Goal: Task Accomplishment & Management: Use online tool/utility

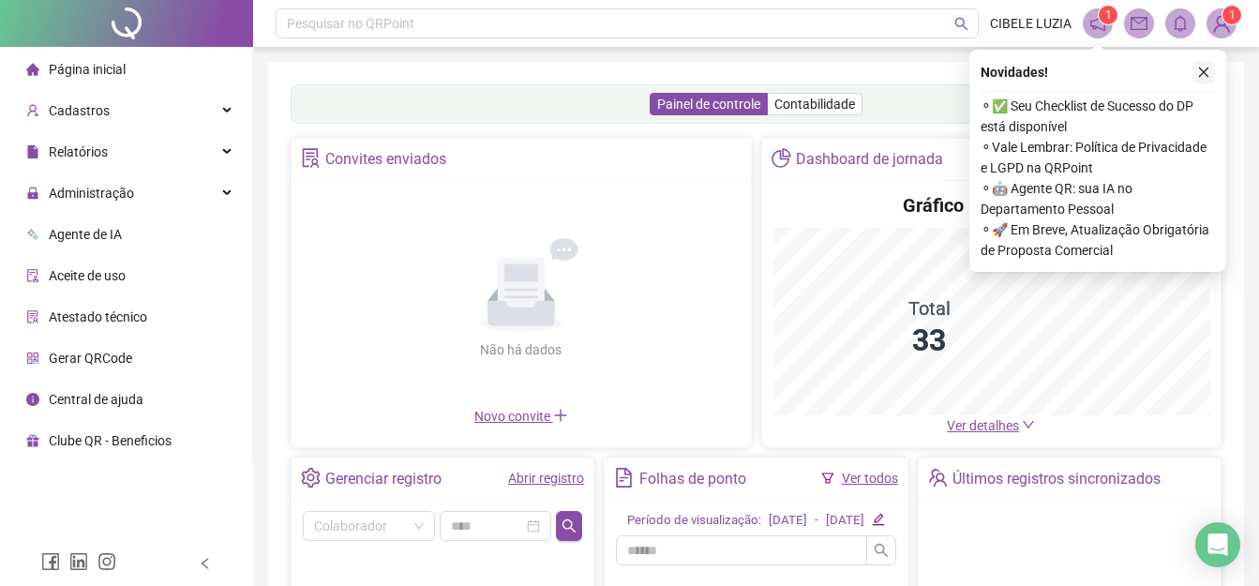
click at [1206, 72] on icon "close" at bounding box center [1203, 72] width 13 height 13
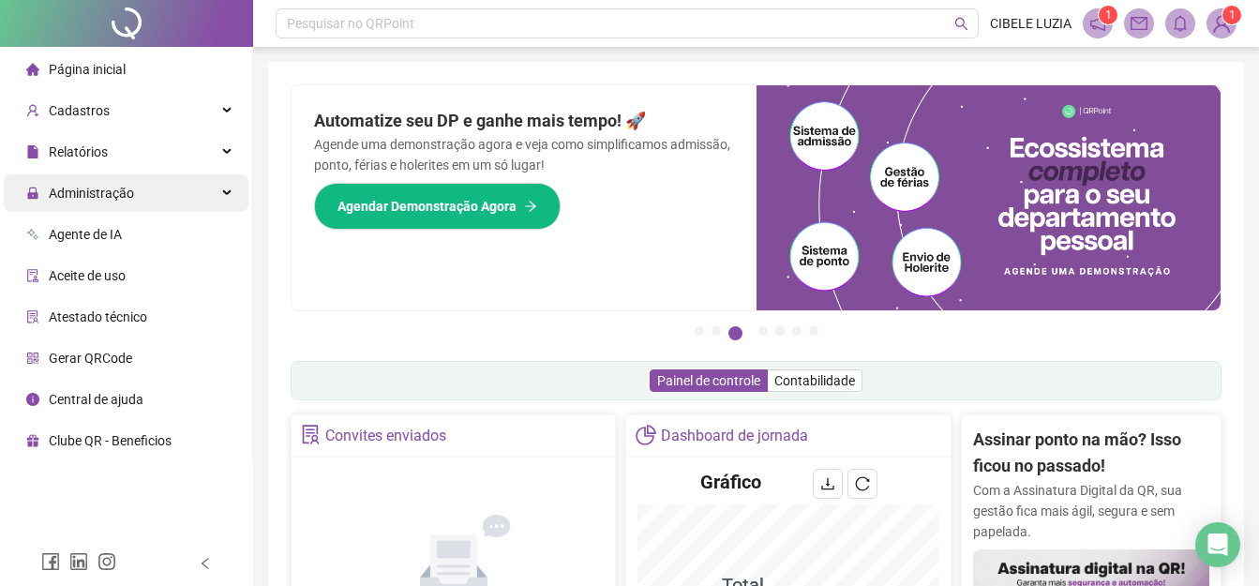
click at [93, 186] on span "Administração" at bounding box center [91, 193] width 85 height 15
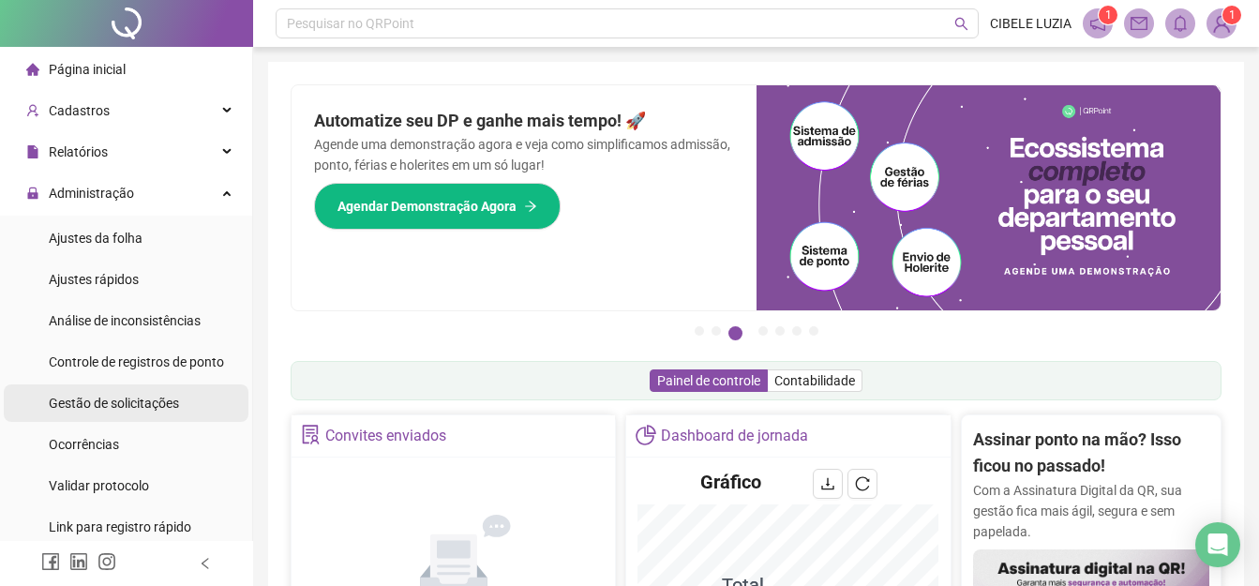
click at [135, 397] on span "Gestão de solicitações" at bounding box center [114, 403] width 130 height 15
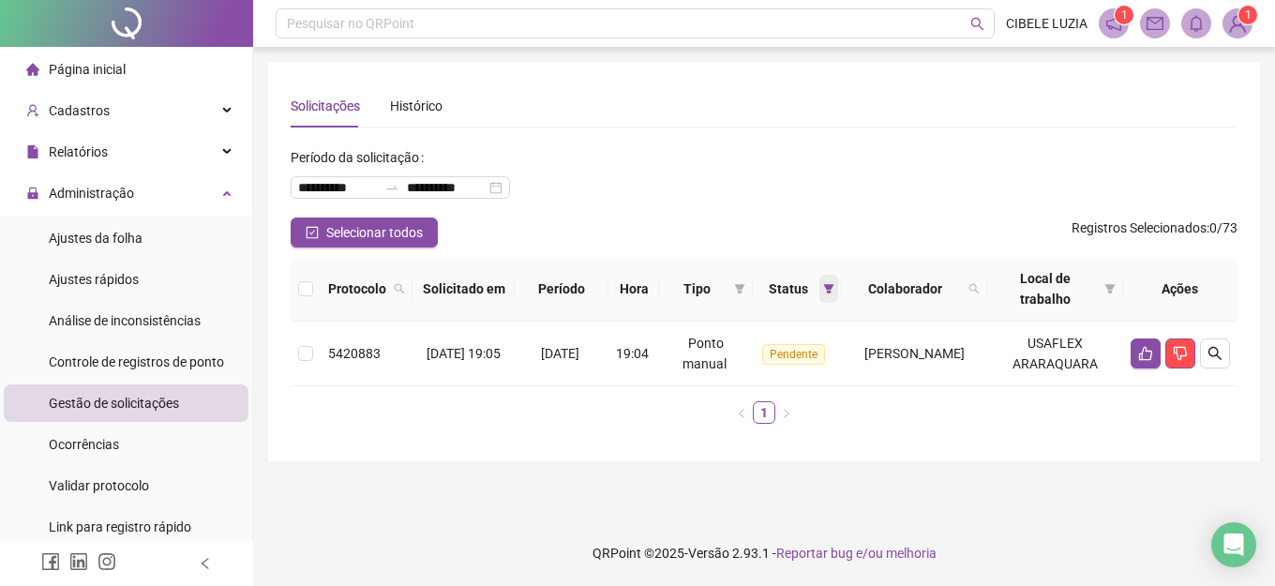
click at [823, 289] on icon "filter" at bounding box center [828, 288] width 11 height 11
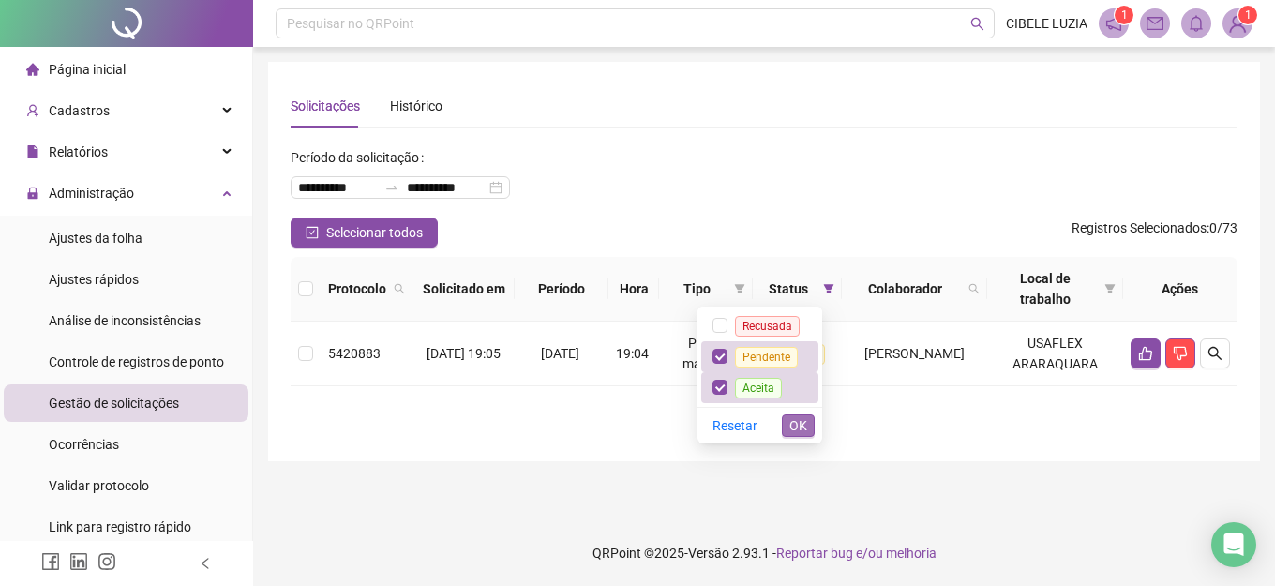
click at [805, 426] on span "OK" at bounding box center [798, 425] width 18 height 21
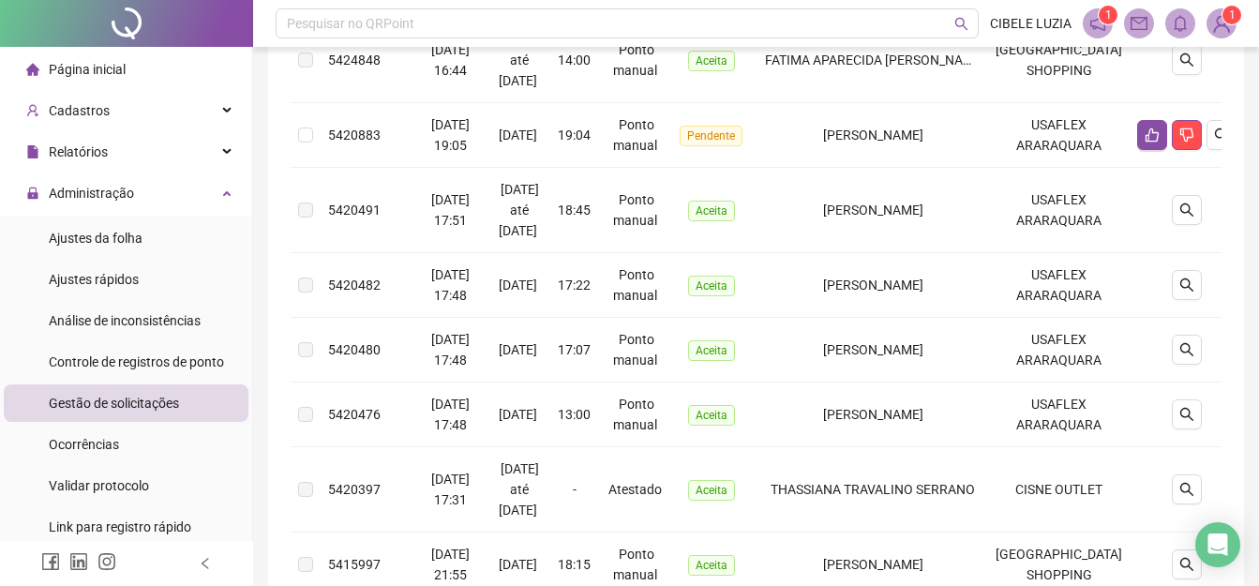
scroll to position [487, 0]
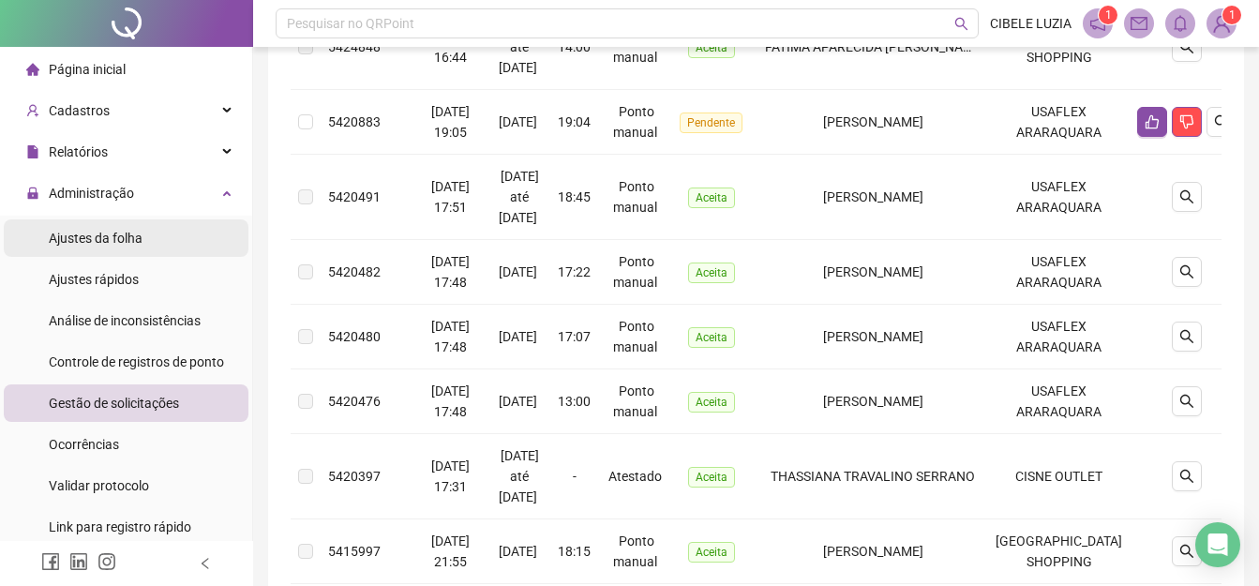
click at [114, 236] on span "Ajustes da folha" at bounding box center [96, 238] width 94 height 15
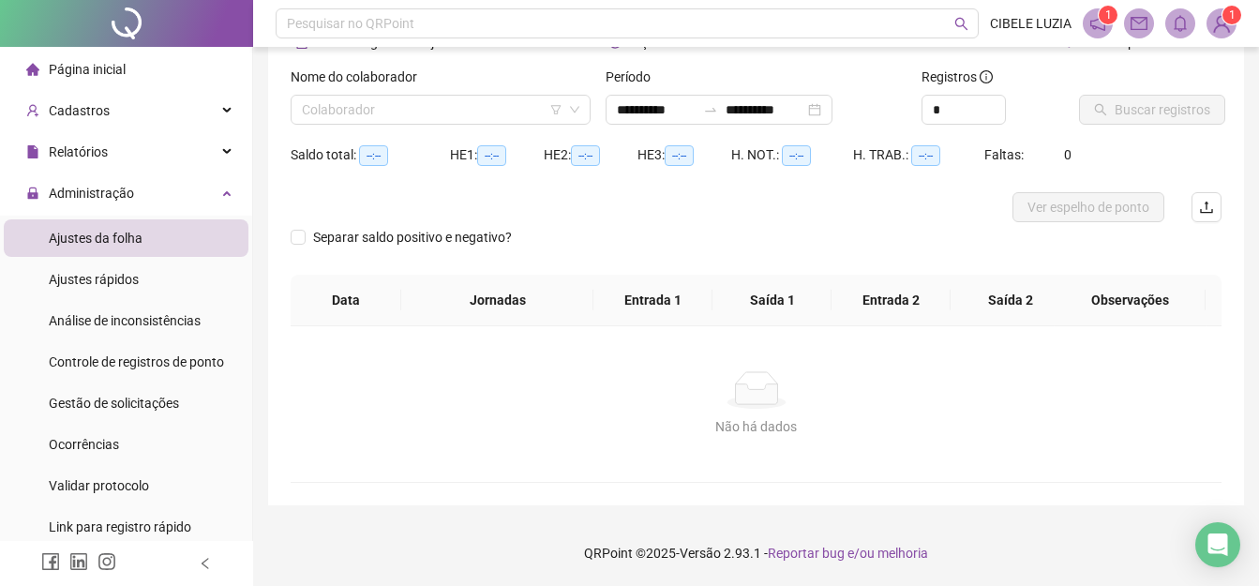
scroll to position [106, 0]
type input "**********"
click at [394, 116] on input "search" at bounding box center [432, 110] width 261 height 28
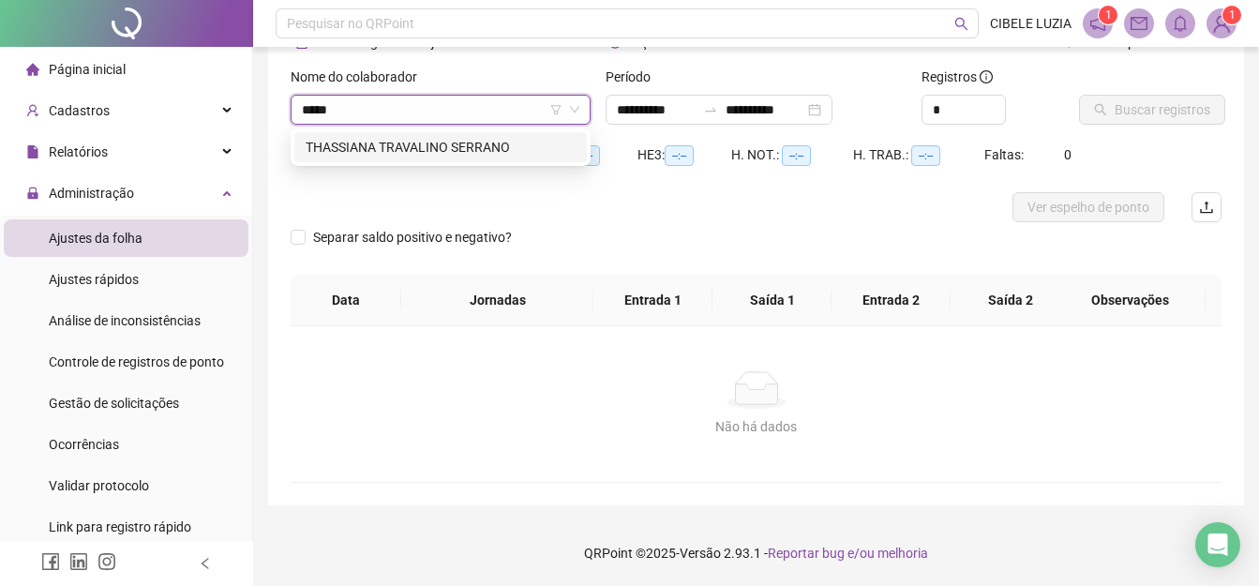
type input "******"
click at [400, 136] on div "THASSIANA TRAVALINO SERRANO" at bounding box center [440, 147] width 292 height 30
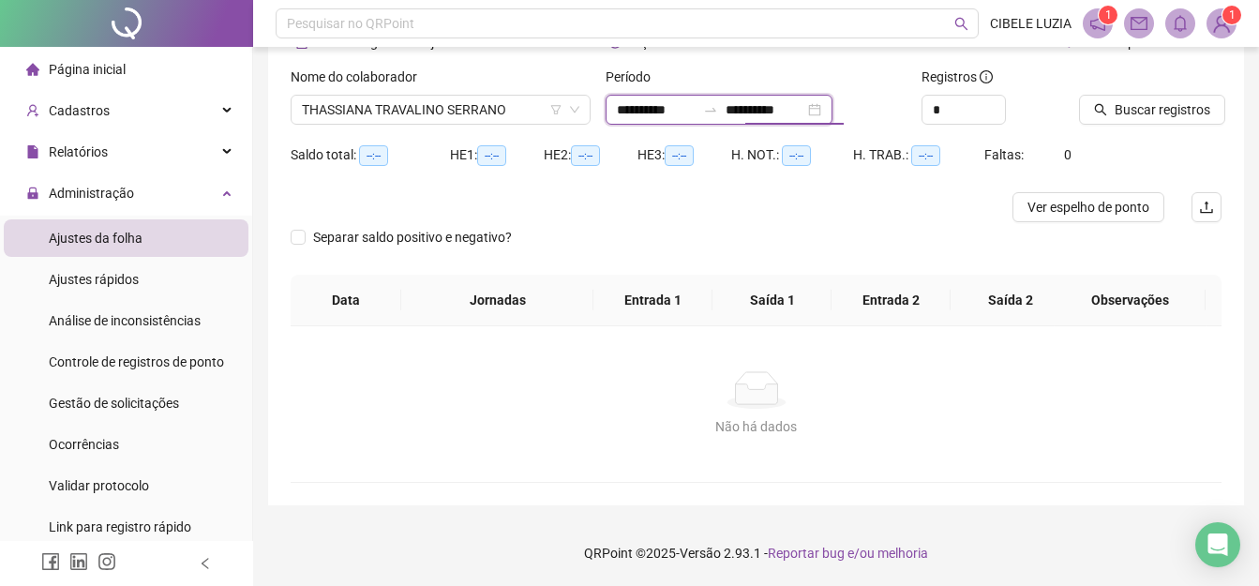
click at [747, 102] on input "**********" at bounding box center [764, 109] width 79 height 21
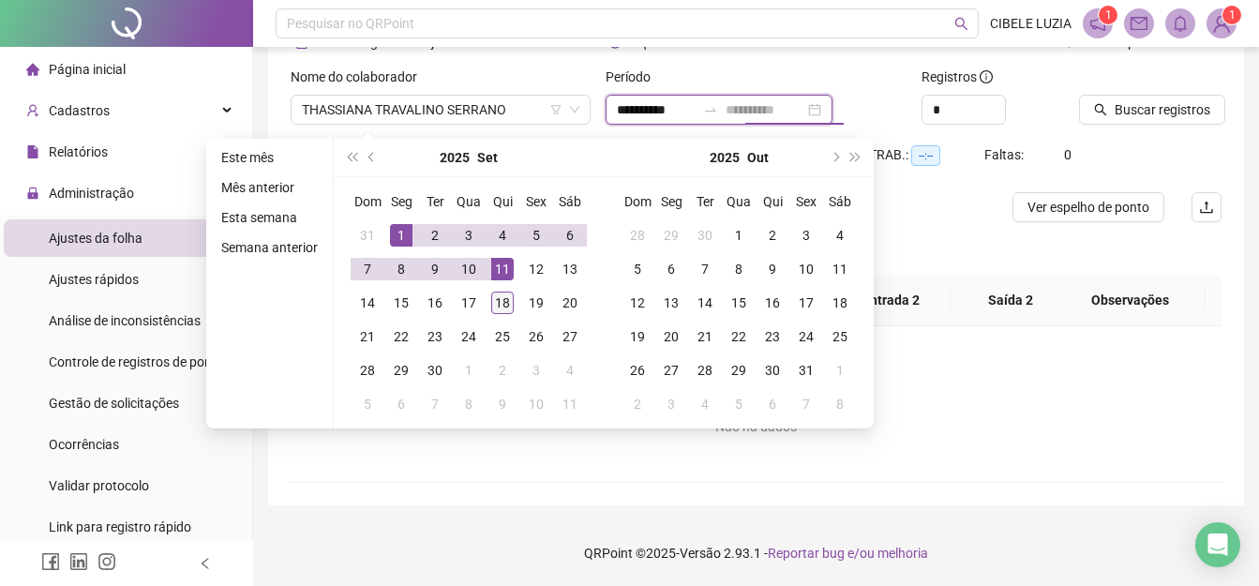
type input "**********"
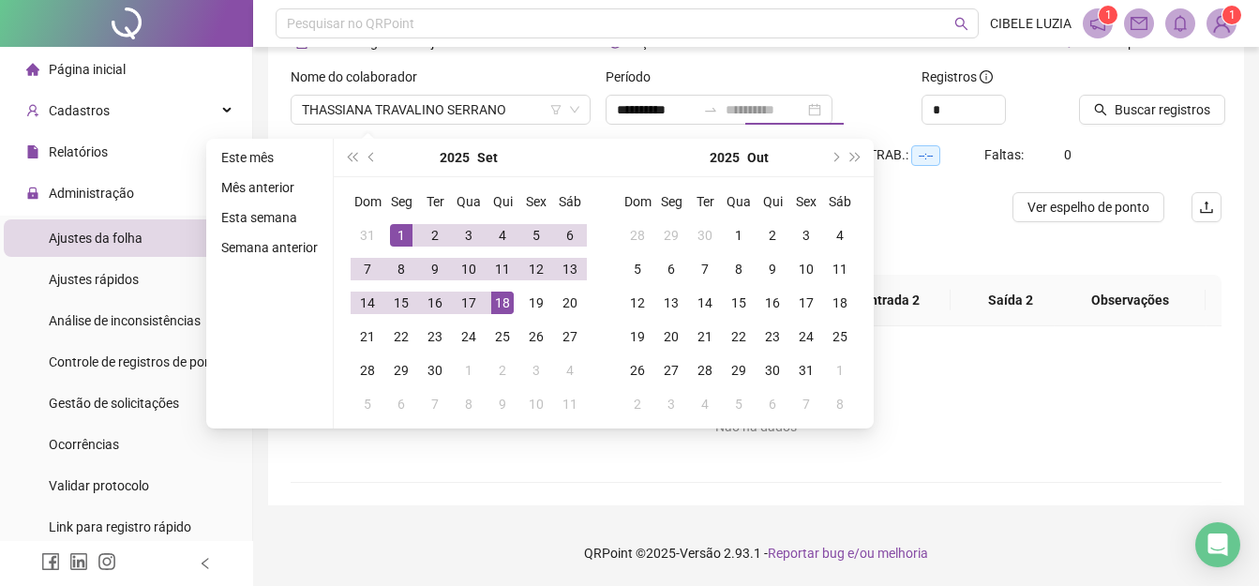
click at [508, 298] on div "18" at bounding box center [502, 303] width 22 height 22
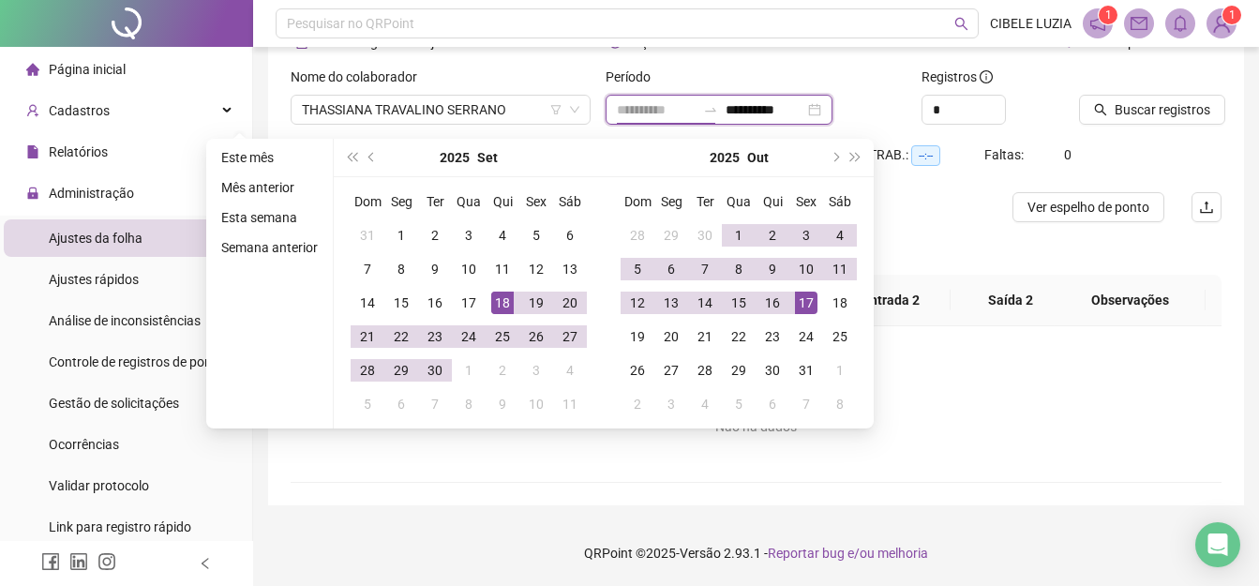
type input "**********"
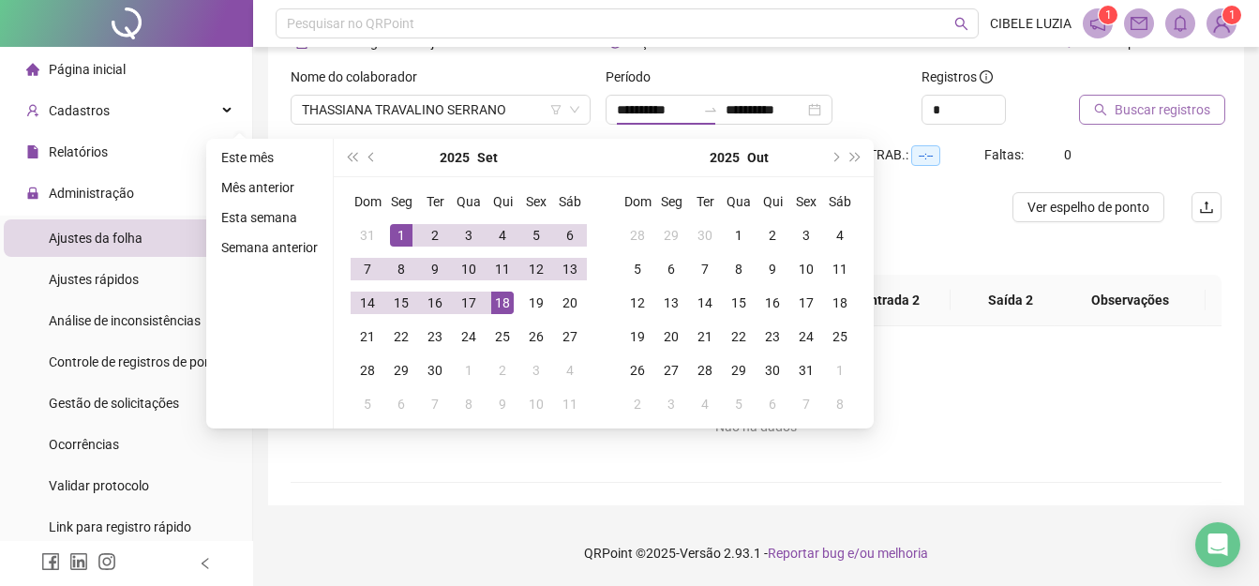
click at [1168, 112] on span "Buscar registros" at bounding box center [1162, 109] width 96 height 21
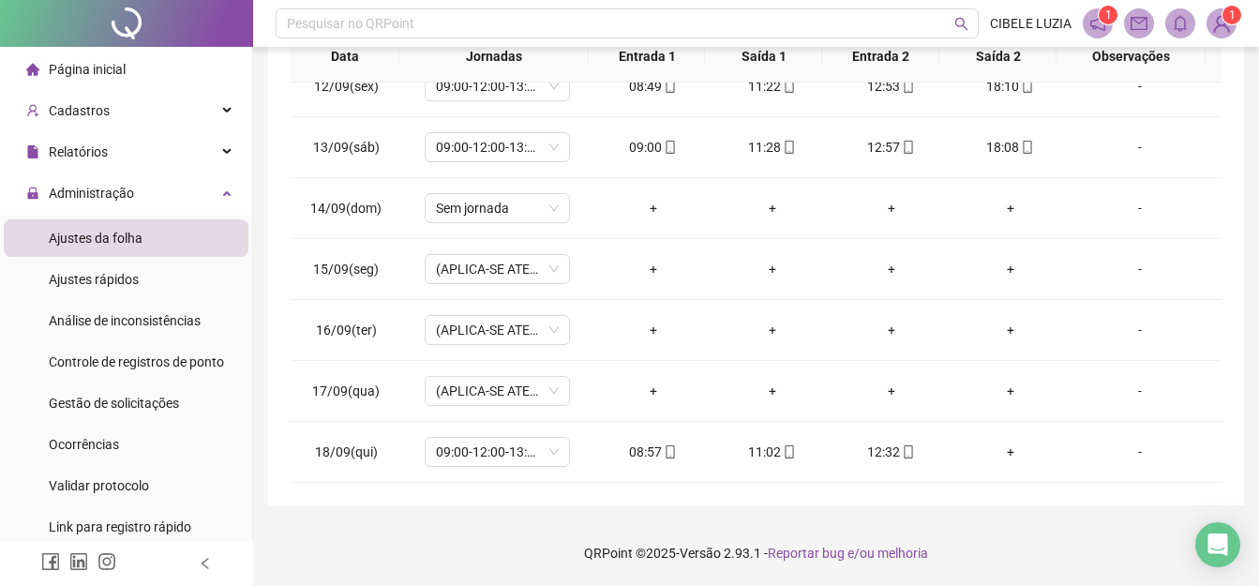
scroll to position [0, 0]
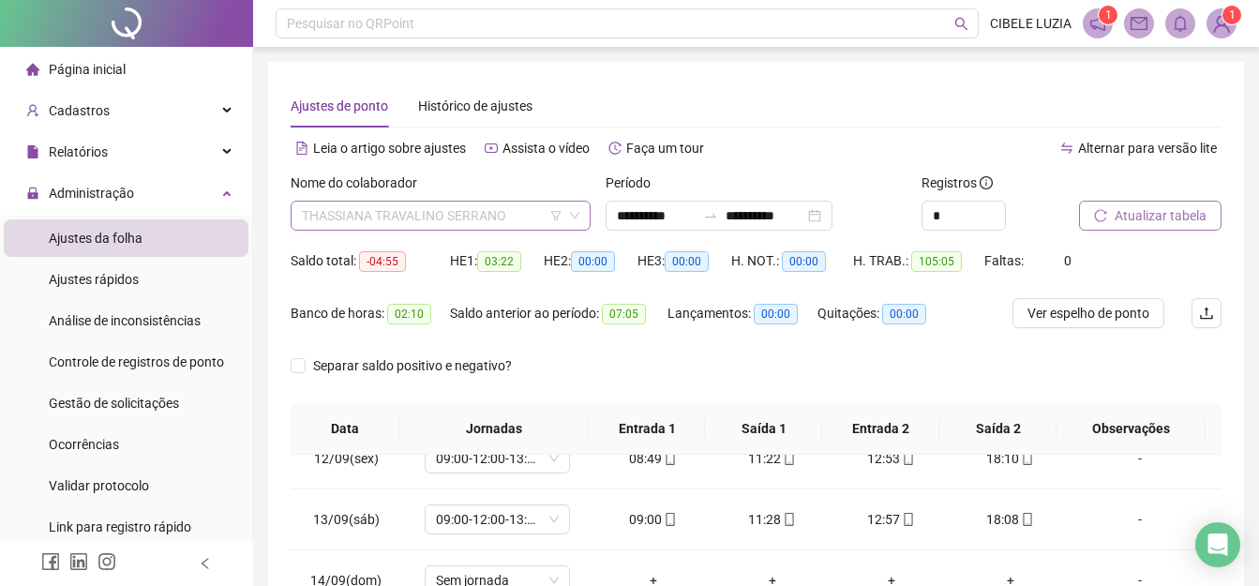
click at [515, 215] on span "THASSIANA TRAVALINO SERRANO" at bounding box center [440, 216] width 277 height 28
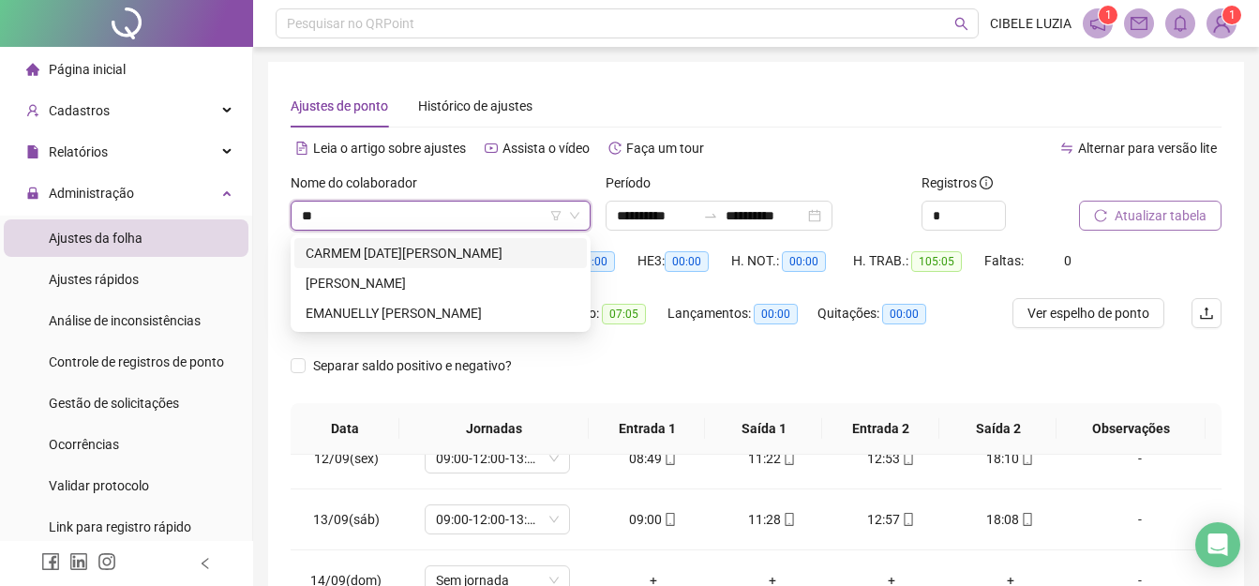
type input "***"
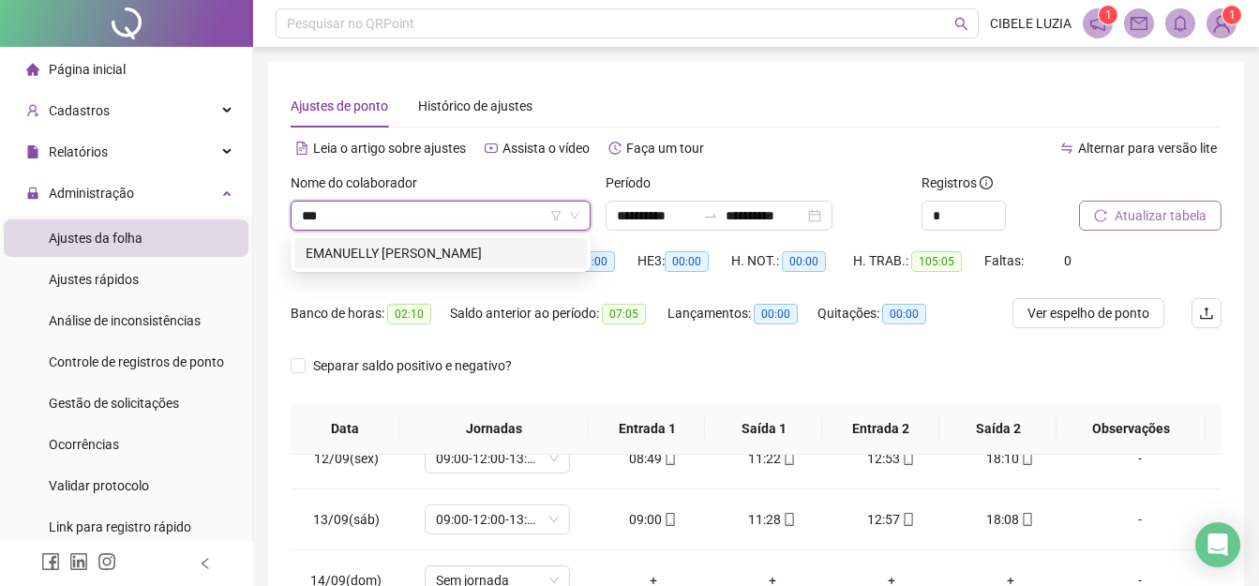
click at [471, 252] on div "EMANUELLY [PERSON_NAME]" at bounding box center [441, 253] width 270 height 21
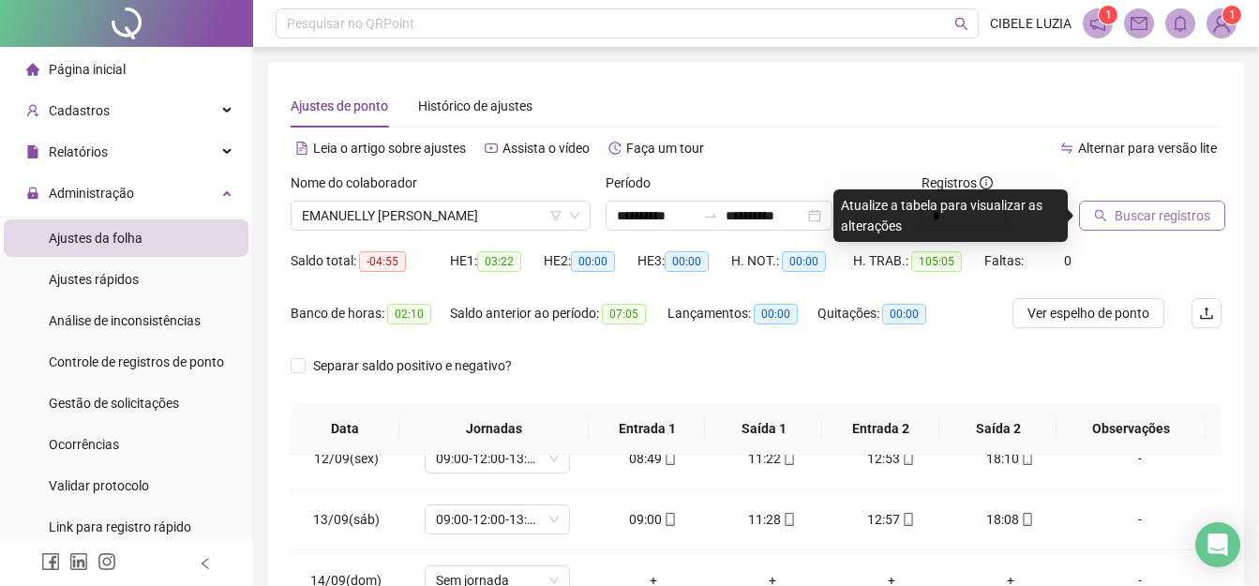
click at [1174, 217] on span "Buscar registros" at bounding box center [1162, 215] width 96 height 21
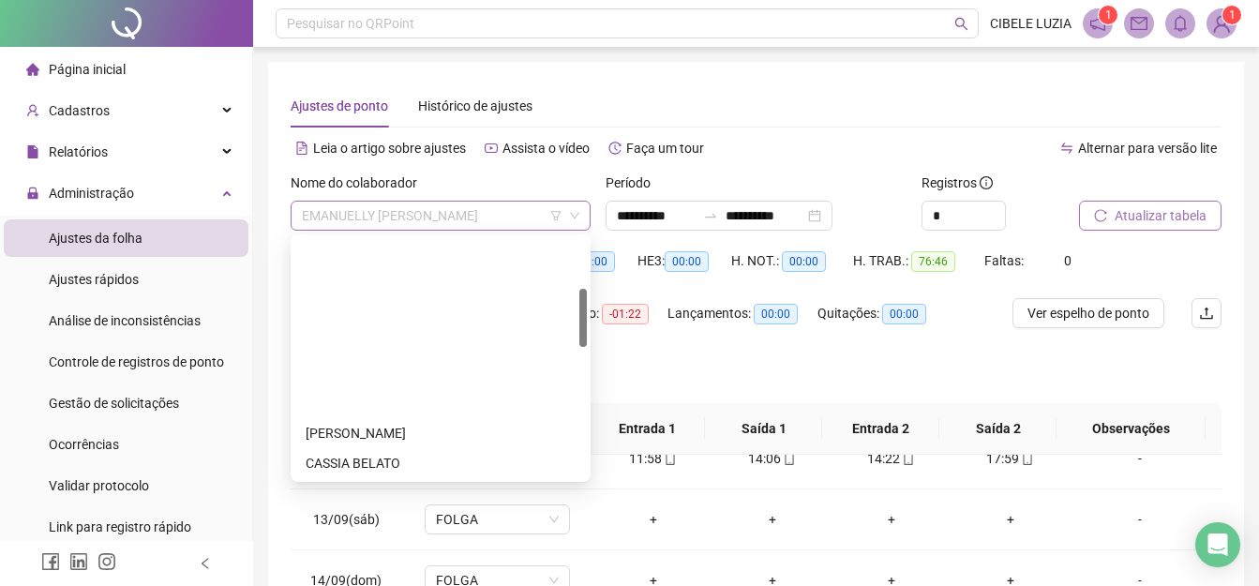
click at [521, 217] on span "EMANUELLY [PERSON_NAME]" at bounding box center [440, 216] width 277 height 28
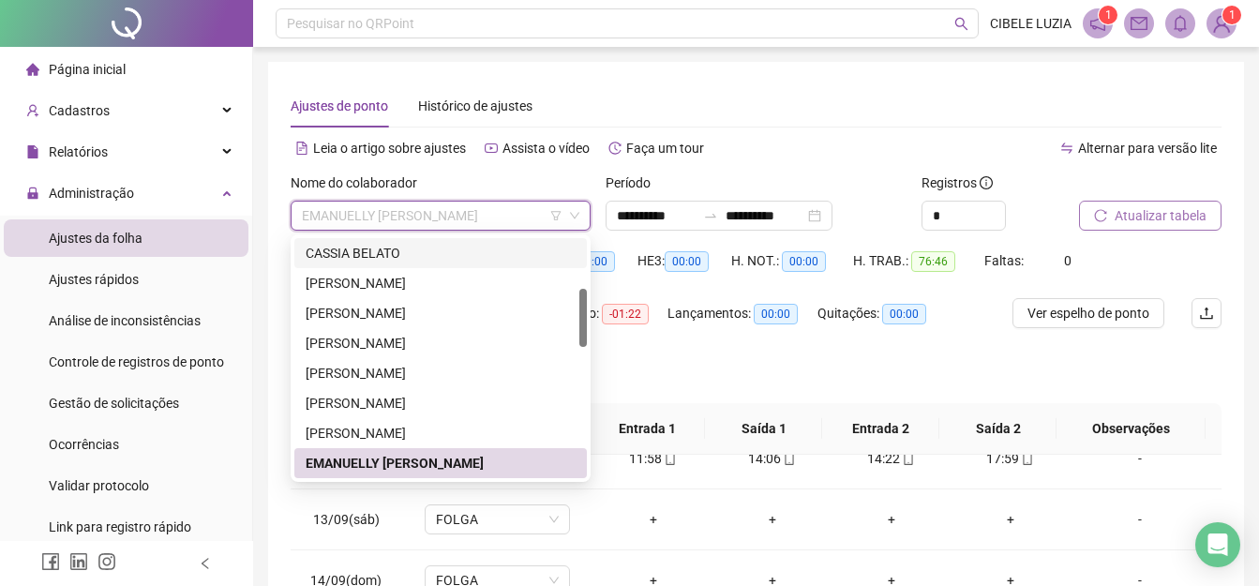
click at [391, 259] on div "CASSIA BELATO" at bounding box center [441, 253] width 270 height 21
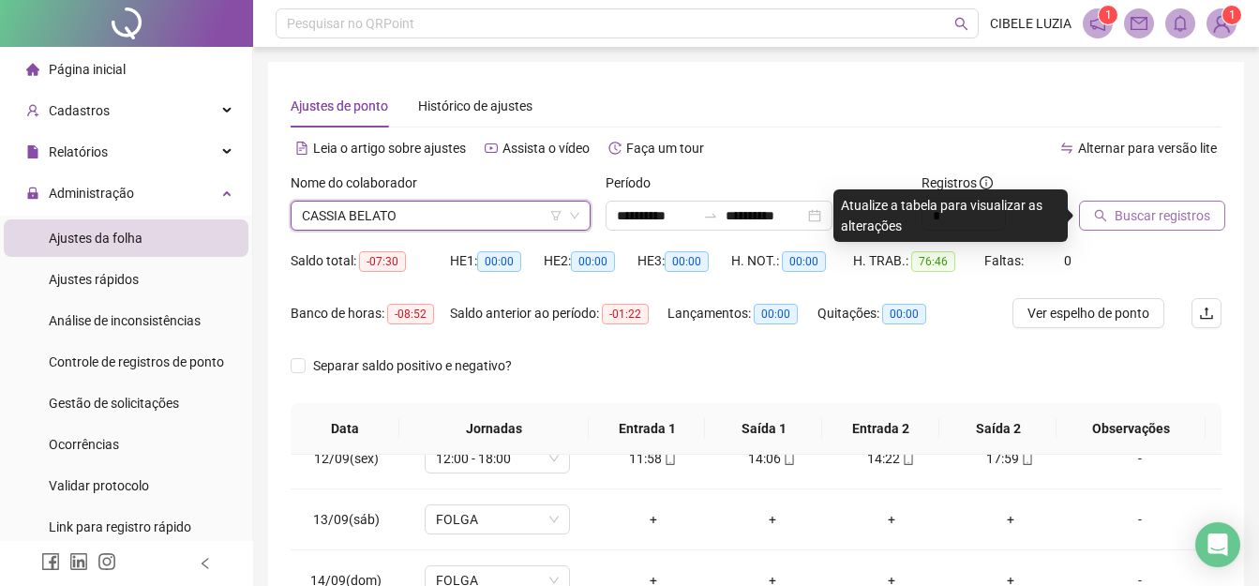
click at [1152, 212] on span "Buscar registros" at bounding box center [1162, 215] width 96 height 21
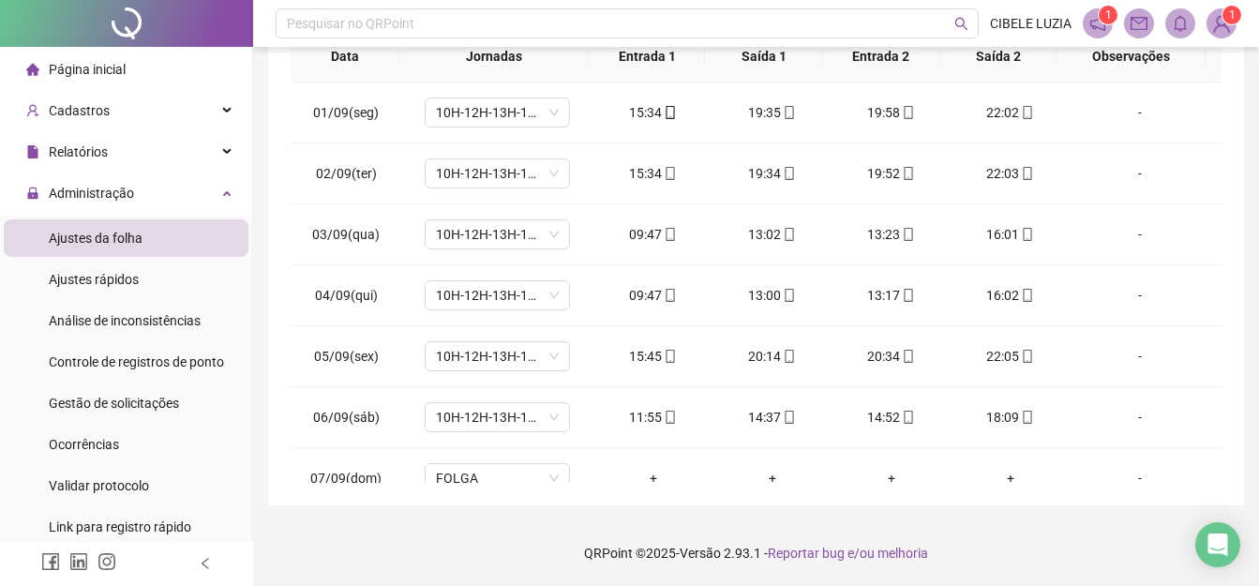
scroll to position [0, 0]
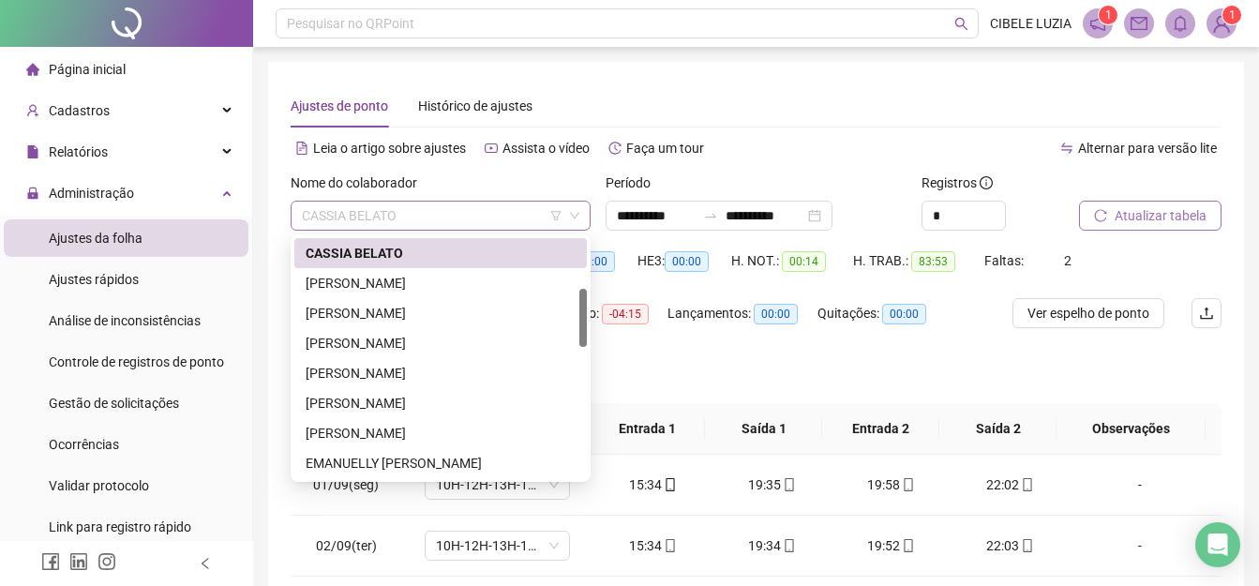
click at [431, 219] on span "CASSIA BELATO" at bounding box center [440, 216] width 277 height 28
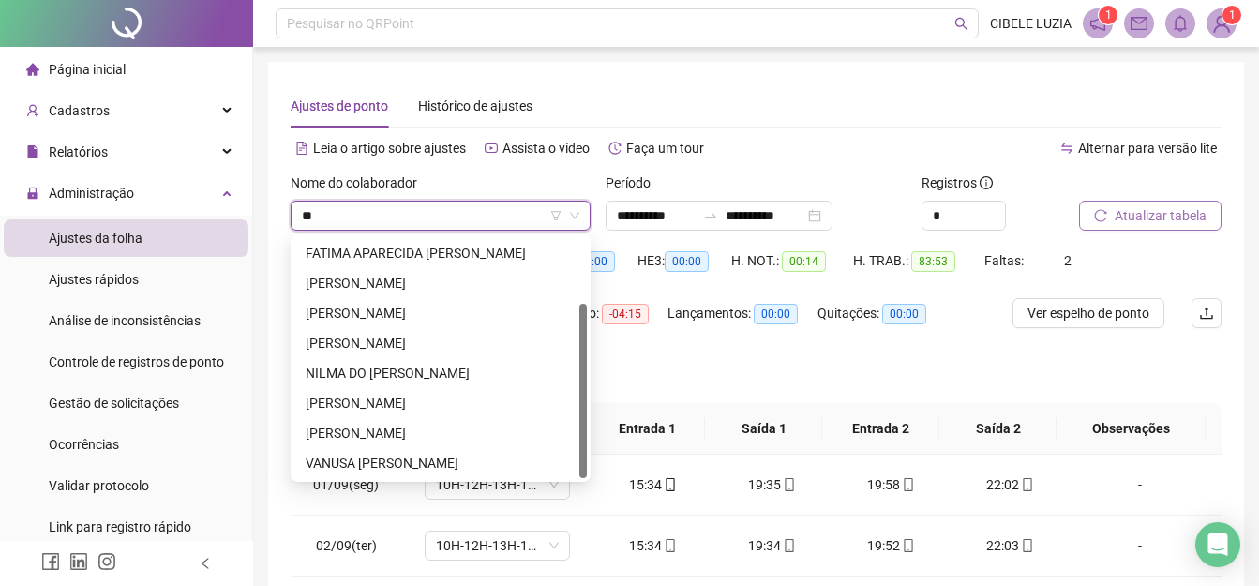
scroll to position [90, 0]
type input "***"
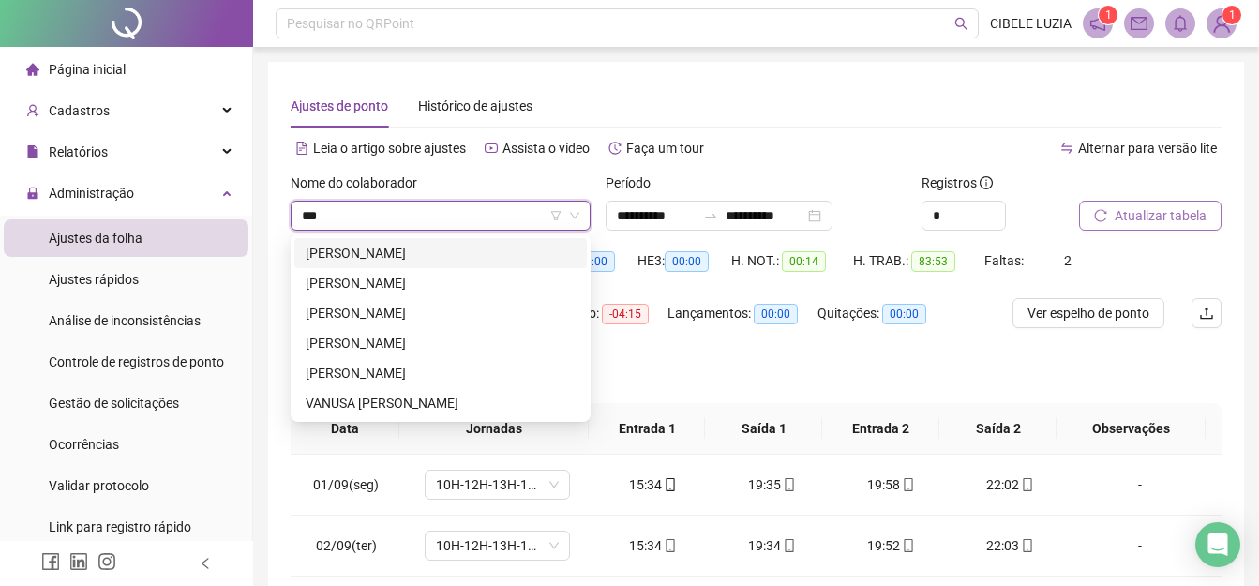
scroll to position [0, 0]
click at [400, 309] on div "[PERSON_NAME]" at bounding box center [441, 313] width 270 height 21
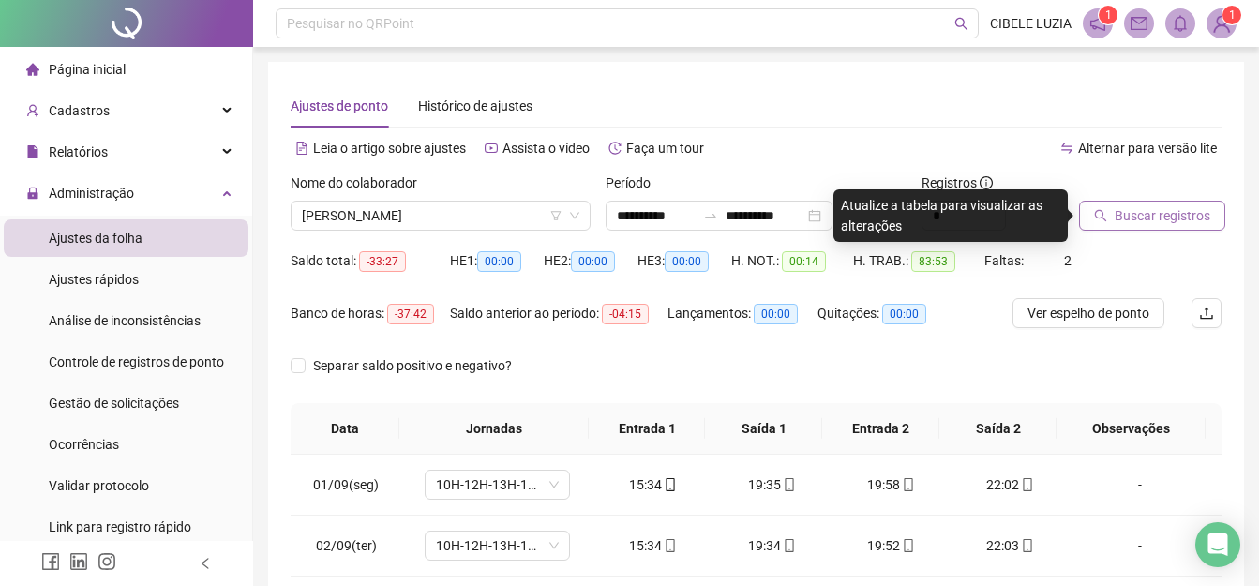
click at [1139, 207] on span "Buscar registros" at bounding box center [1162, 215] width 96 height 21
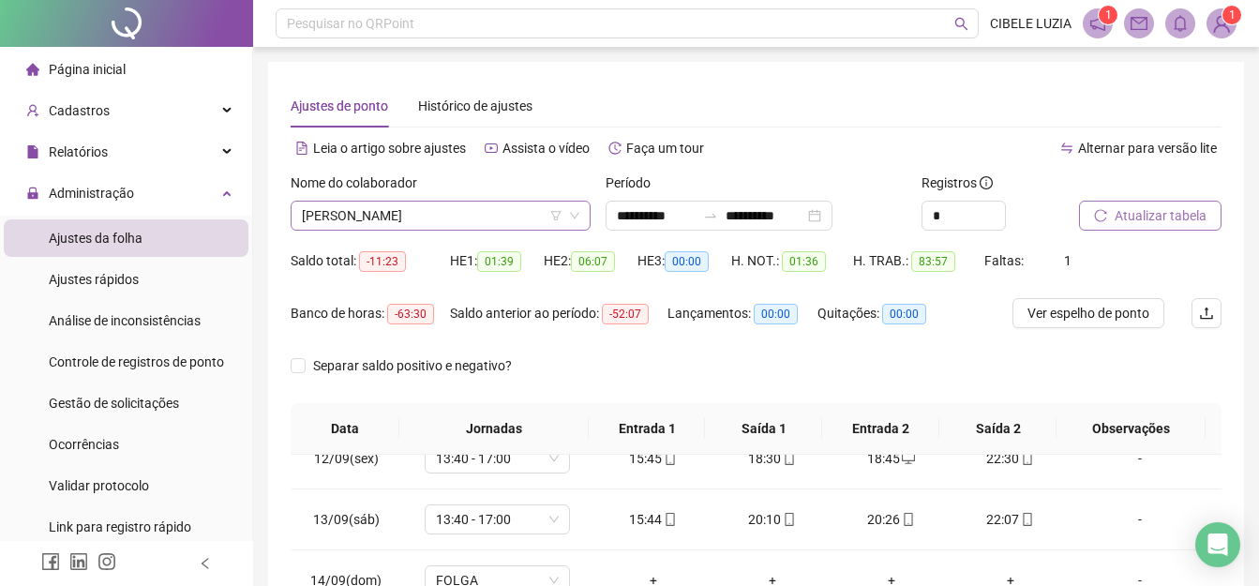
click at [430, 210] on span "[PERSON_NAME]" at bounding box center [440, 216] width 277 height 28
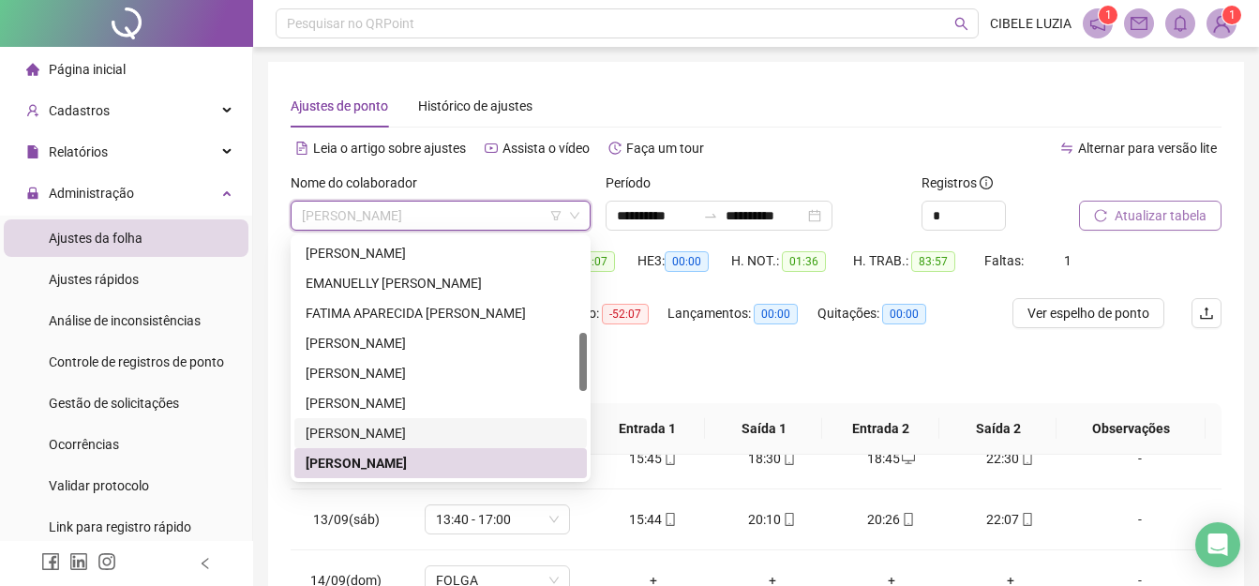
click at [365, 428] on div "[PERSON_NAME]" at bounding box center [441, 433] width 270 height 21
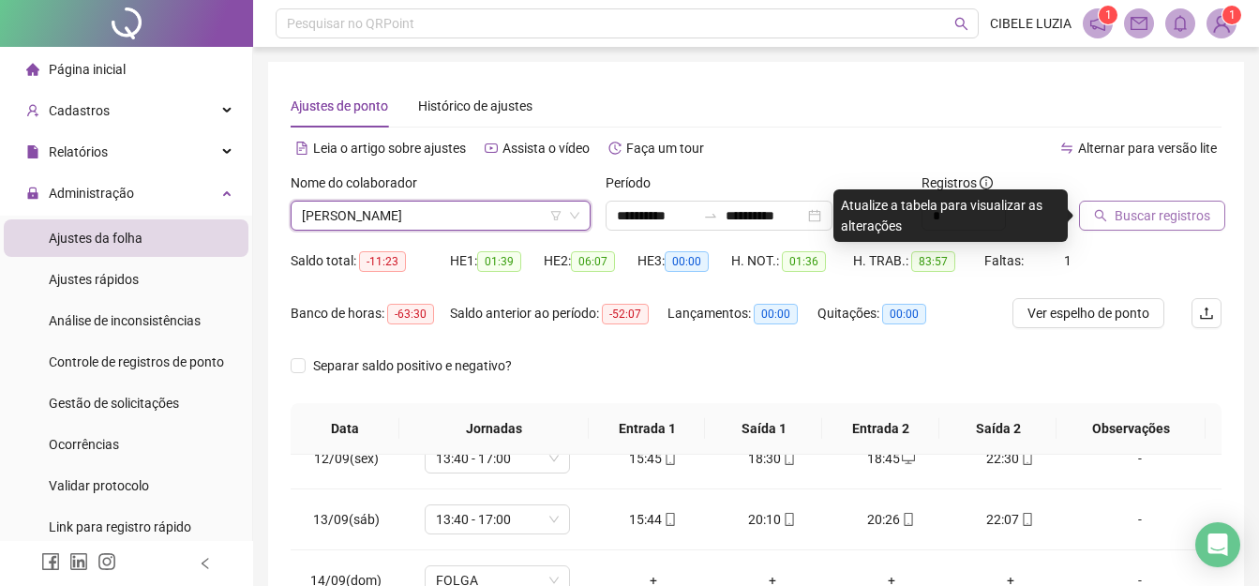
click at [1153, 218] on span "Buscar registros" at bounding box center [1162, 215] width 96 height 21
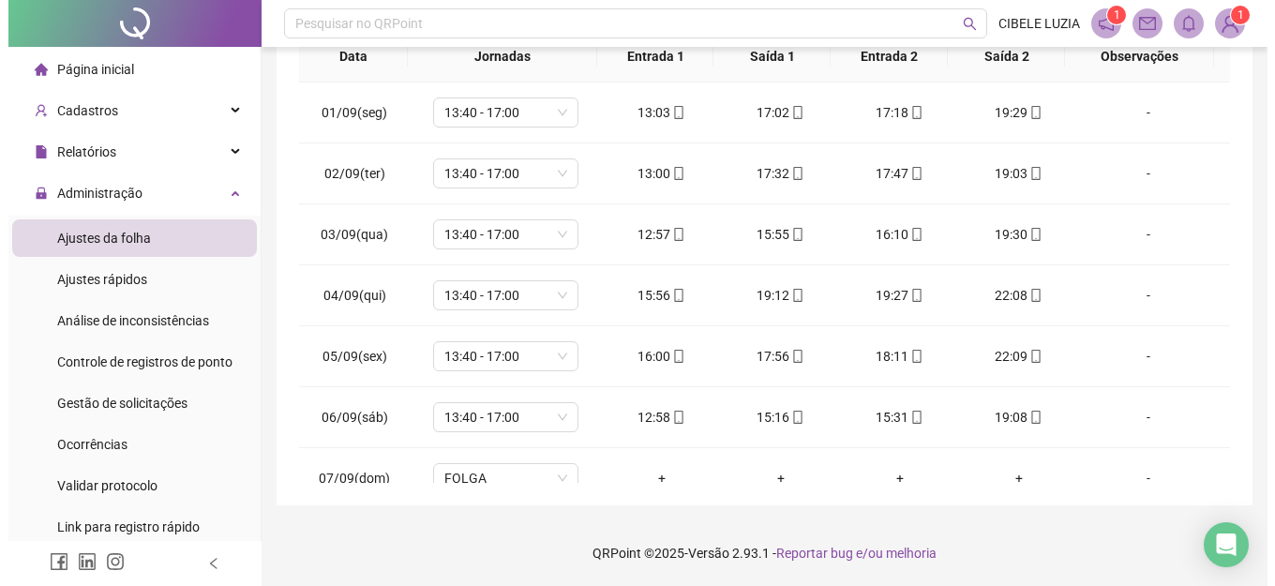
scroll to position [0, 0]
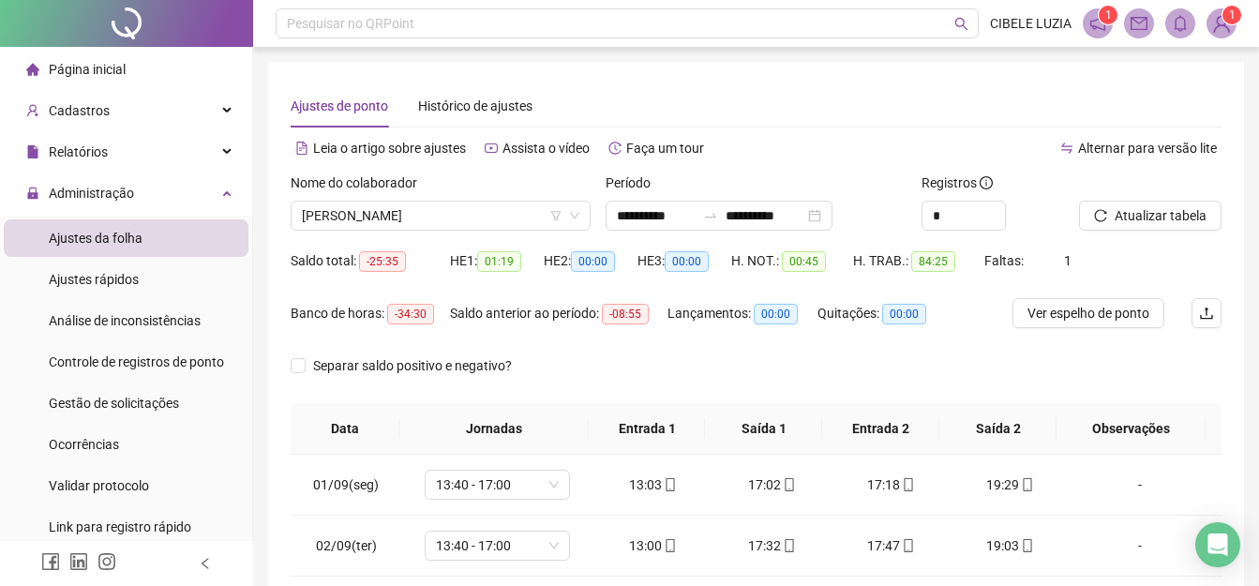
click at [1222, 33] on img at bounding box center [1221, 23] width 28 height 28
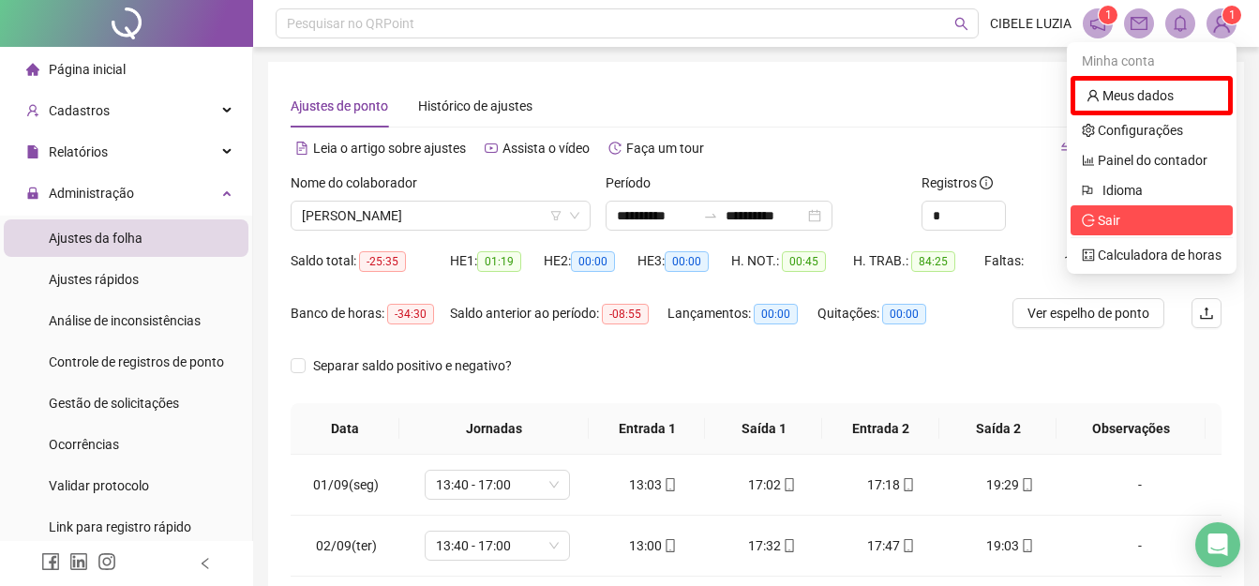
click at [1114, 221] on span "Sair" at bounding box center [1109, 220] width 22 height 15
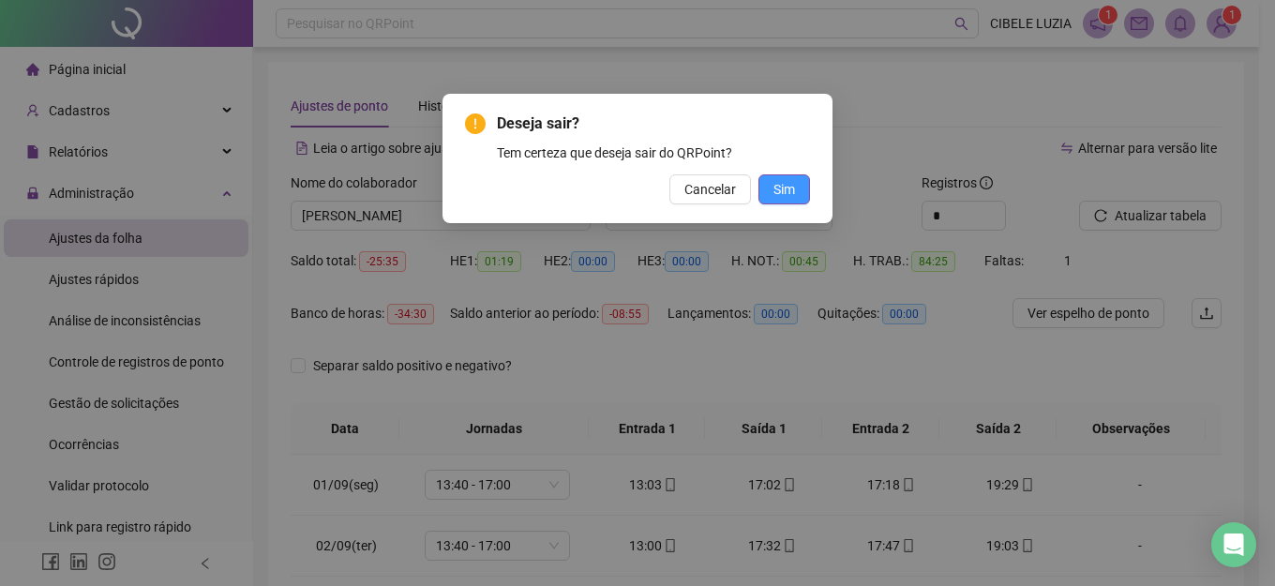
click at [783, 184] on span "Sim" at bounding box center [784, 189] width 22 height 21
